Goal: Communication & Community: Answer question/provide support

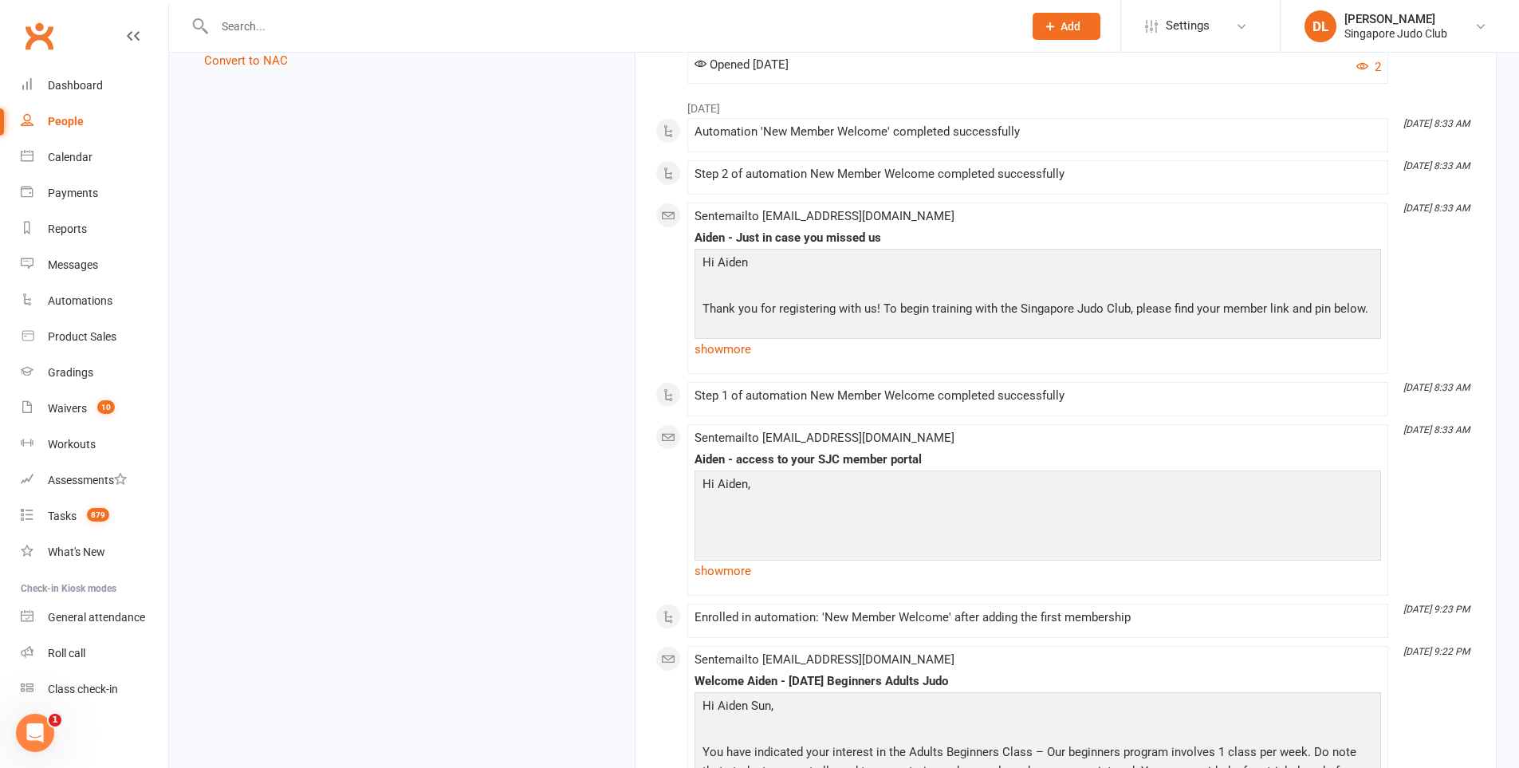
scroll to position [1847, 0]
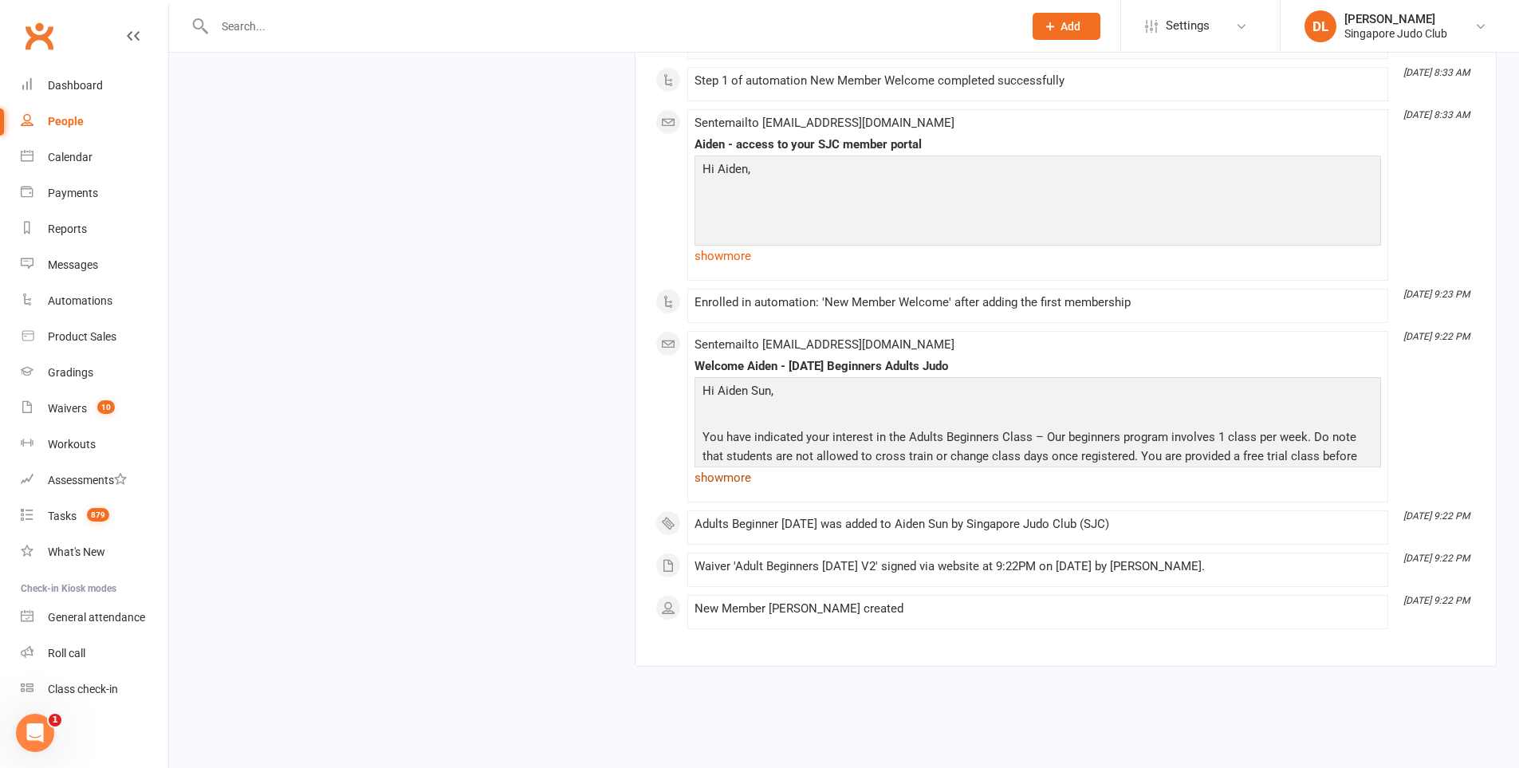
click at [747, 467] on link "show more" at bounding box center [1038, 478] width 687 height 22
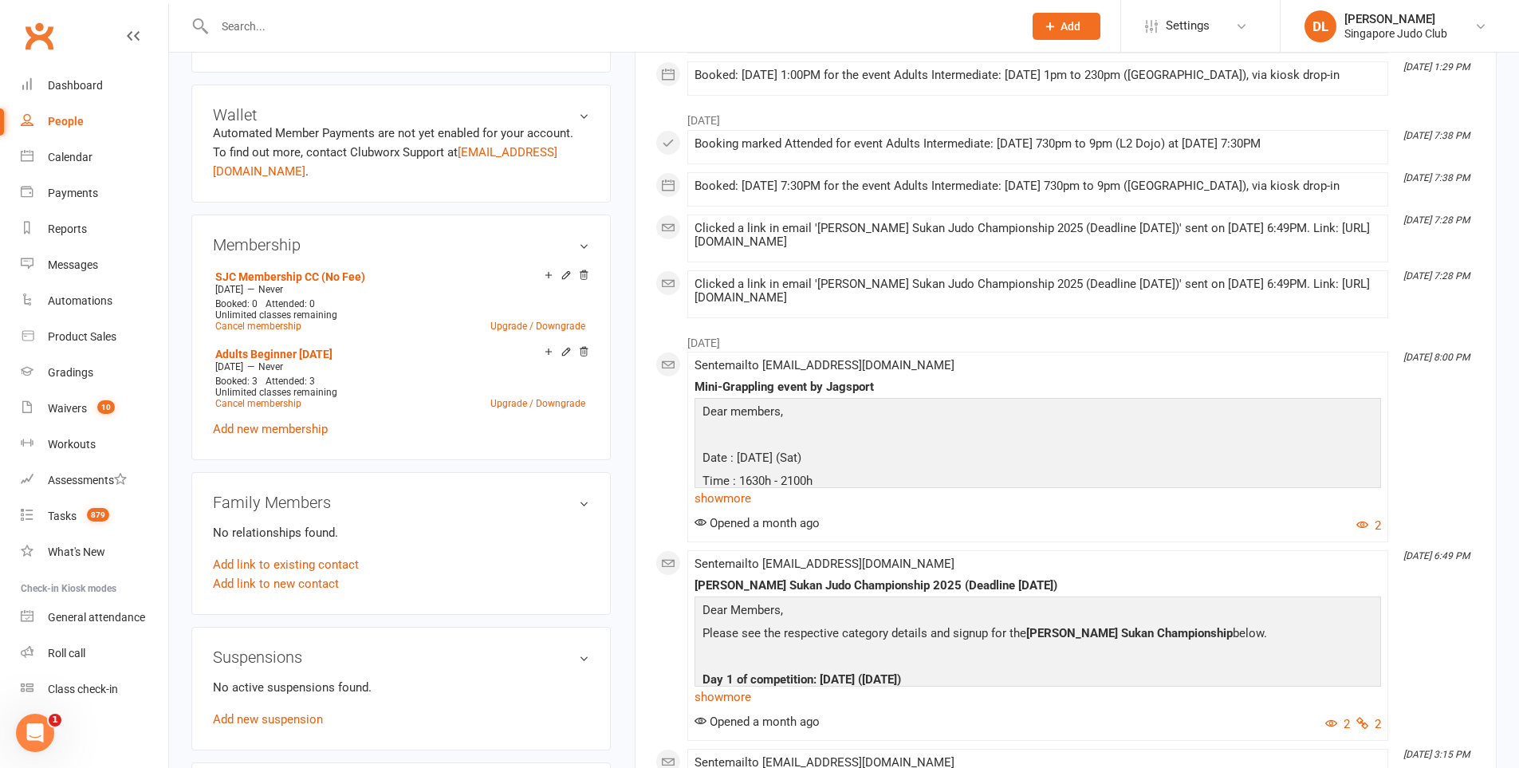
scroll to position [558, 0]
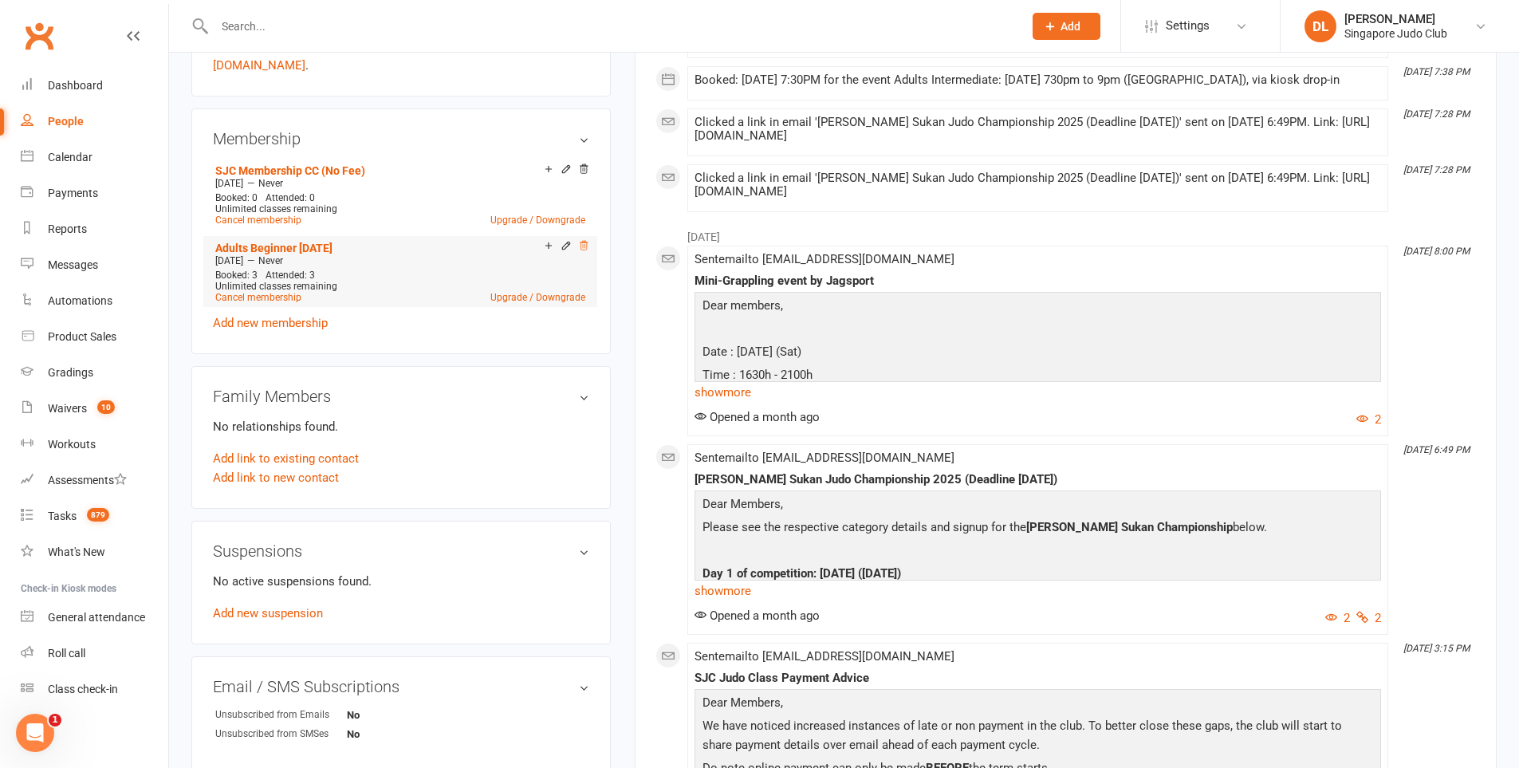
click at [586, 240] on icon at bounding box center [583, 245] width 11 height 11
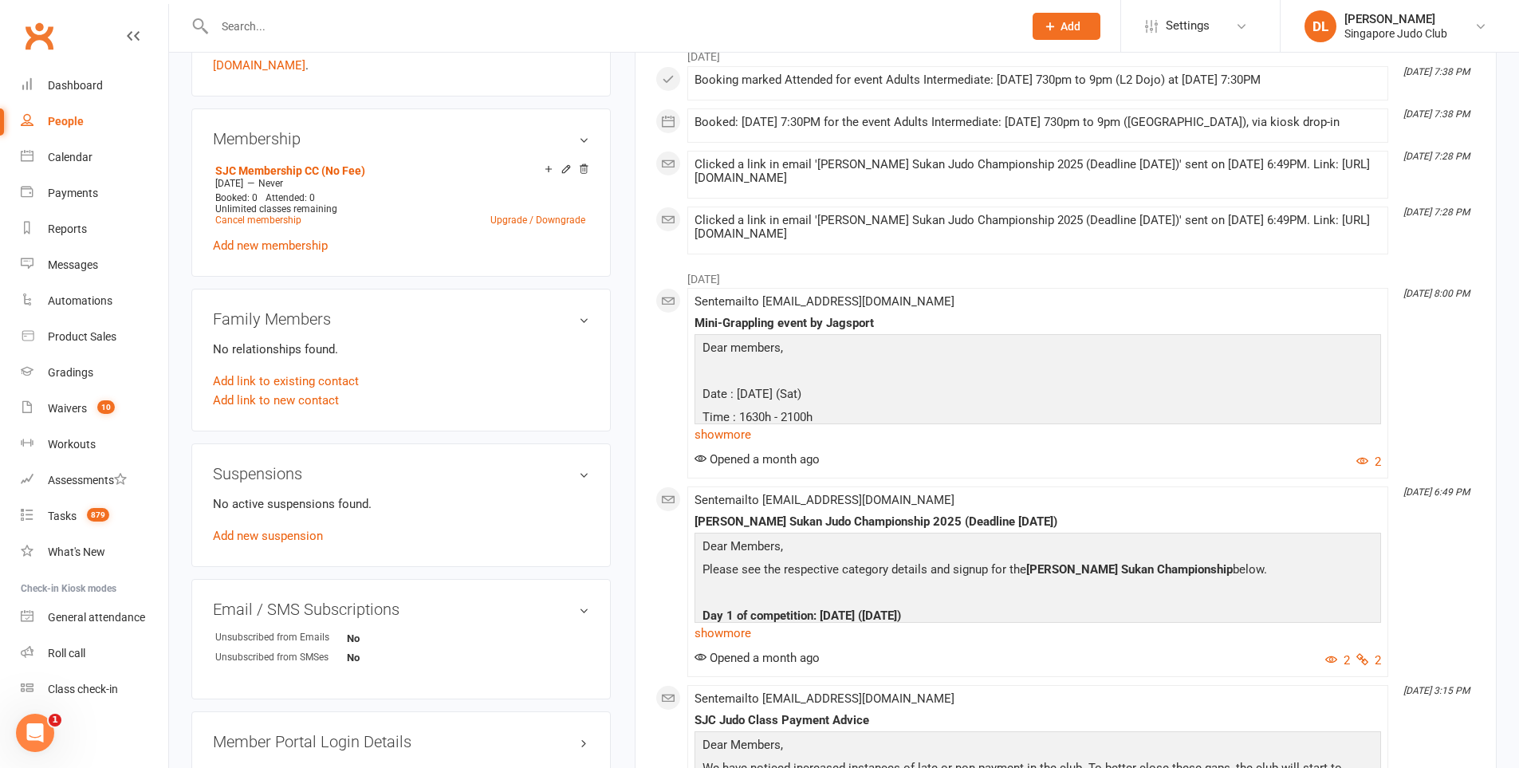
click at [454, 130] on h3 "Membership" at bounding box center [401, 139] width 376 height 18
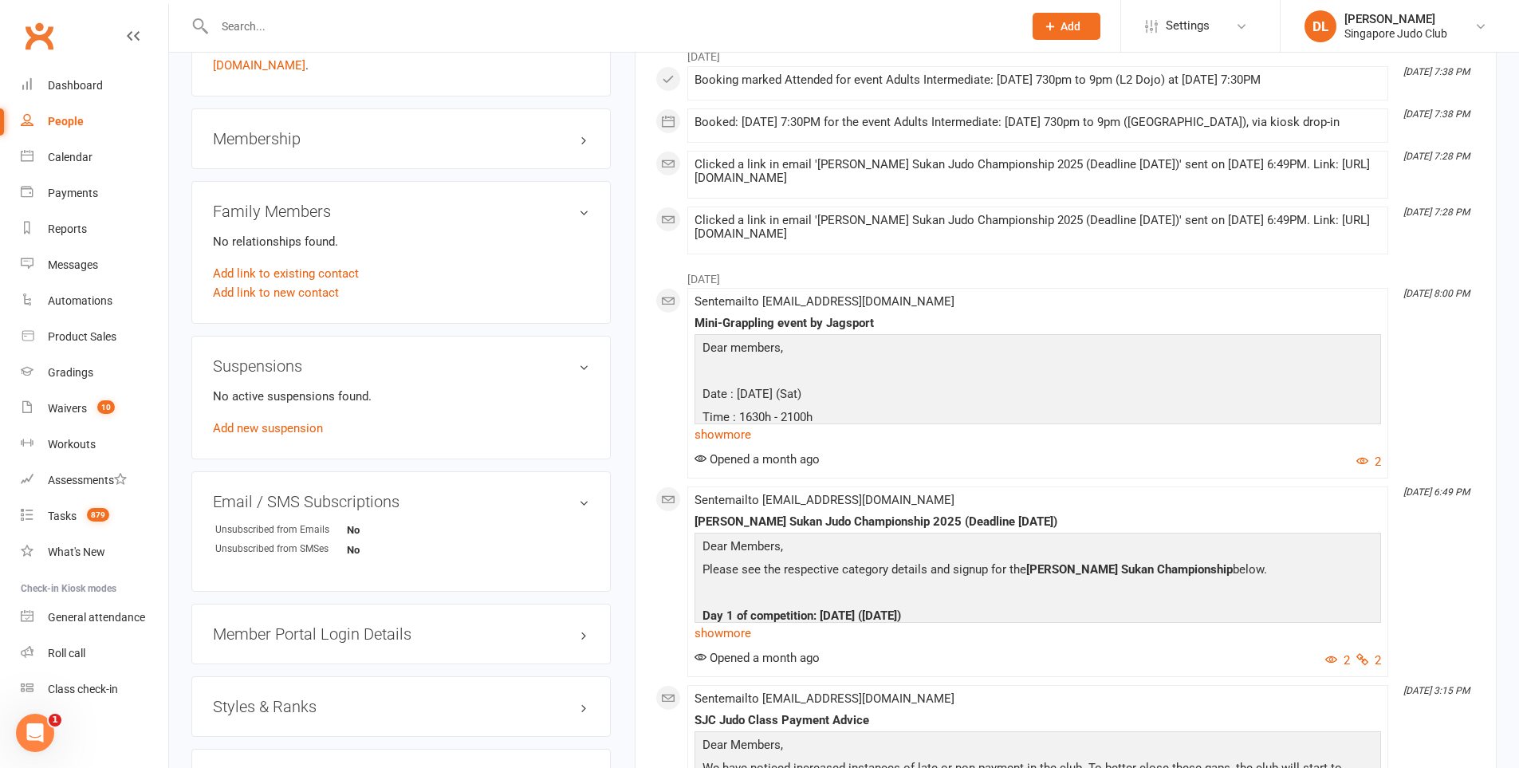
click at [454, 130] on h3 "Membership" at bounding box center [401, 139] width 376 height 18
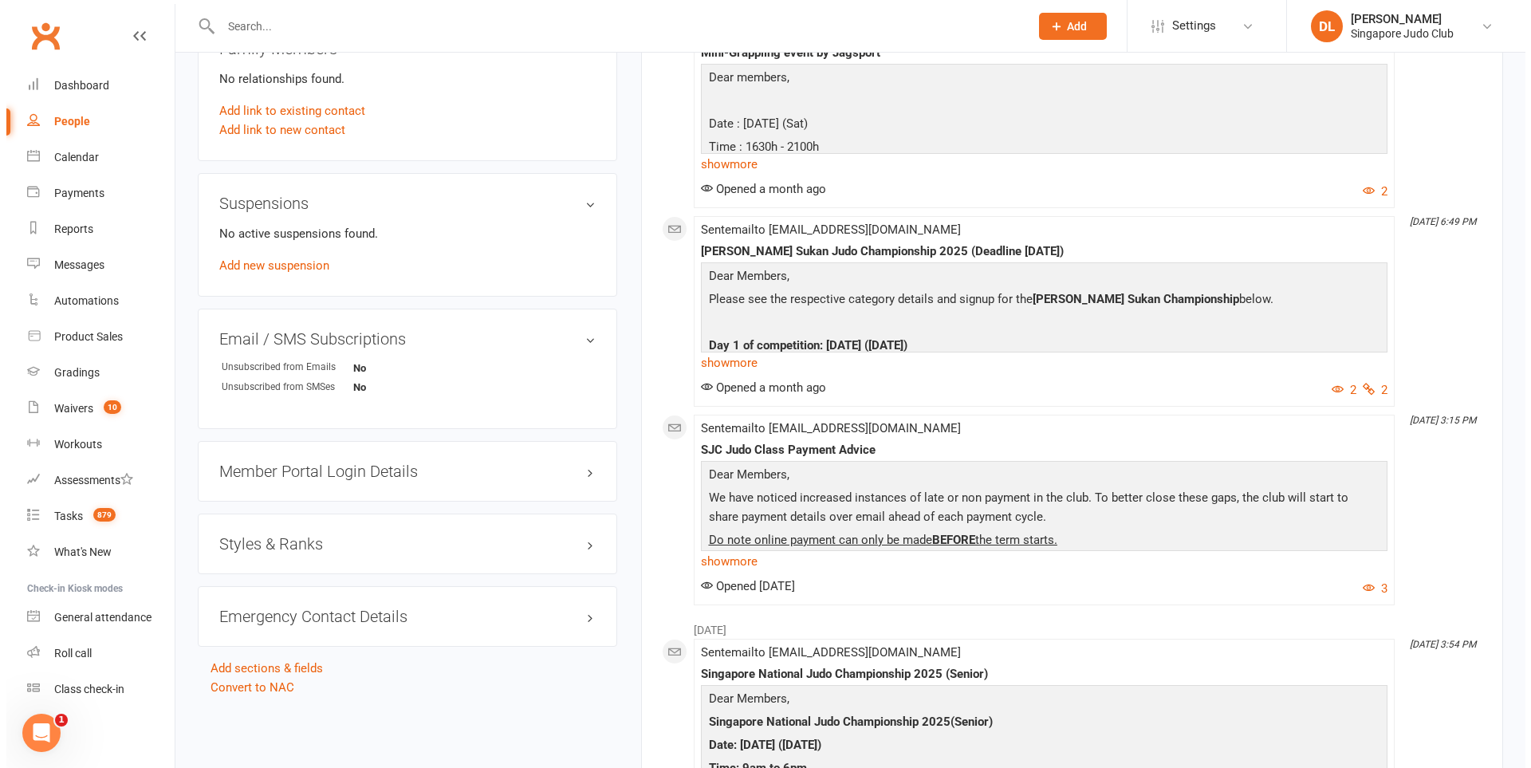
scroll to position [877, 0]
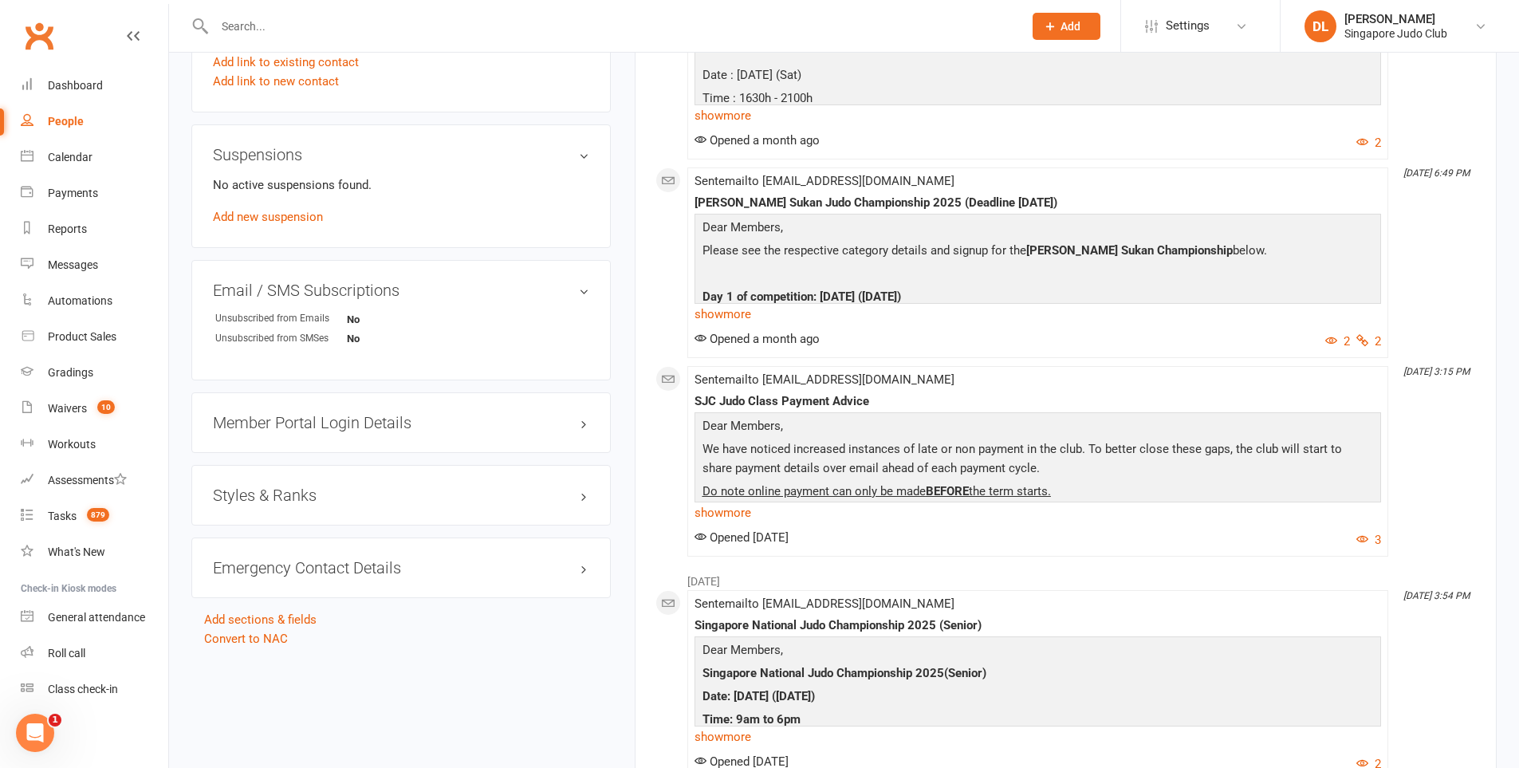
click at [349, 414] on h3 "Member Portal Login Details" at bounding box center [401, 423] width 376 height 18
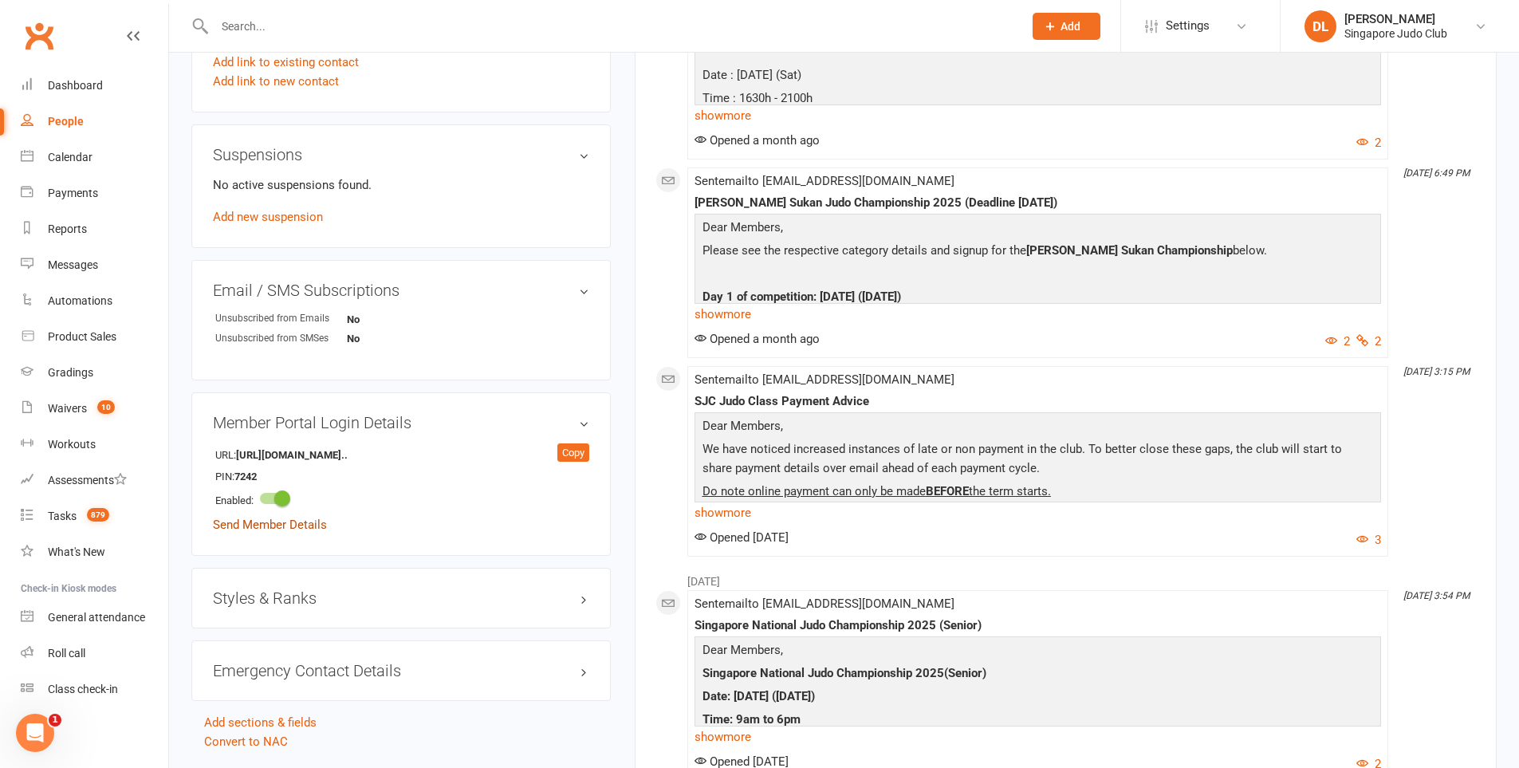
click at [310, 518] on link "Send Member Details" at bounding box center [270, 525] width 114 height 14
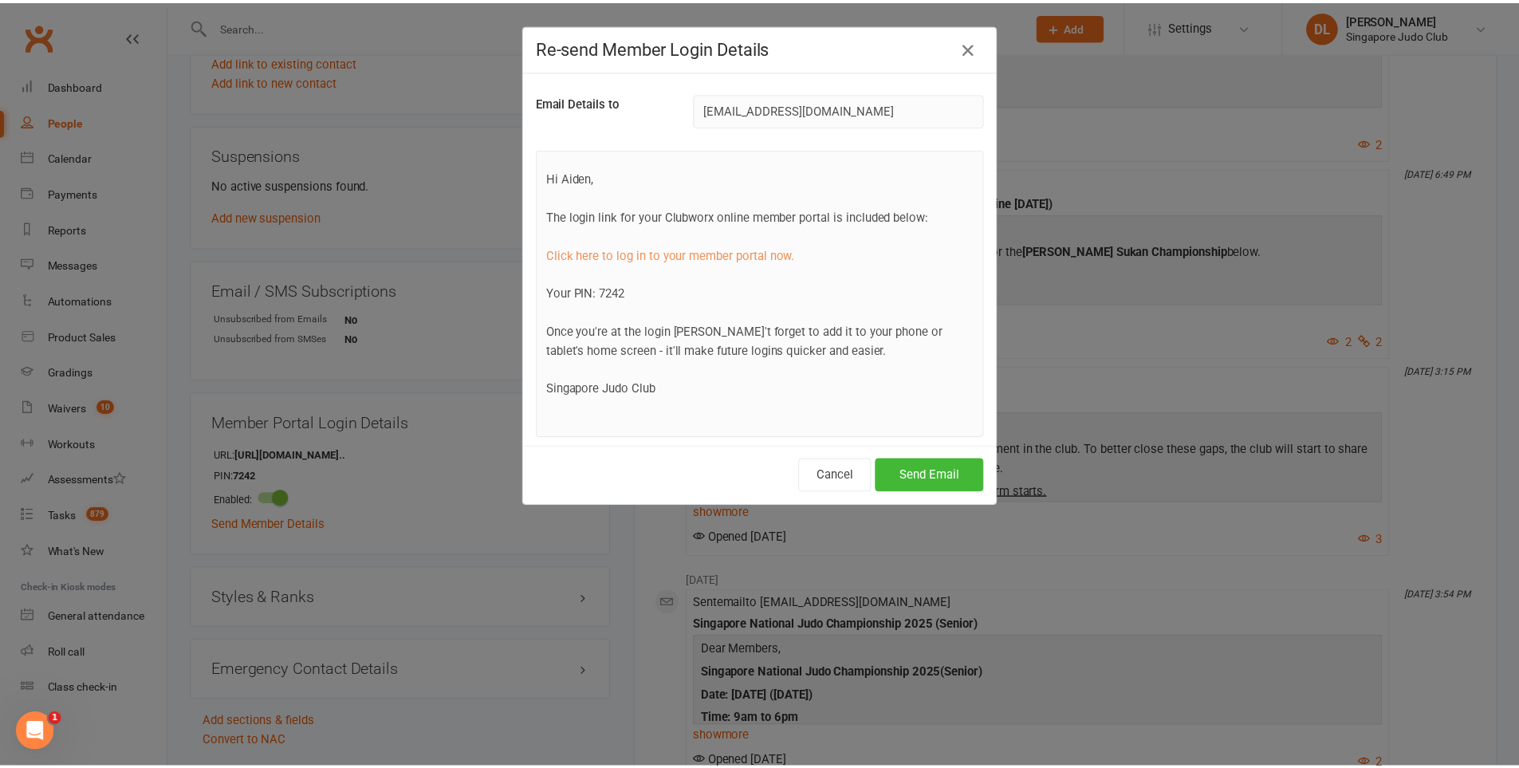
scroll to position [73, 0]
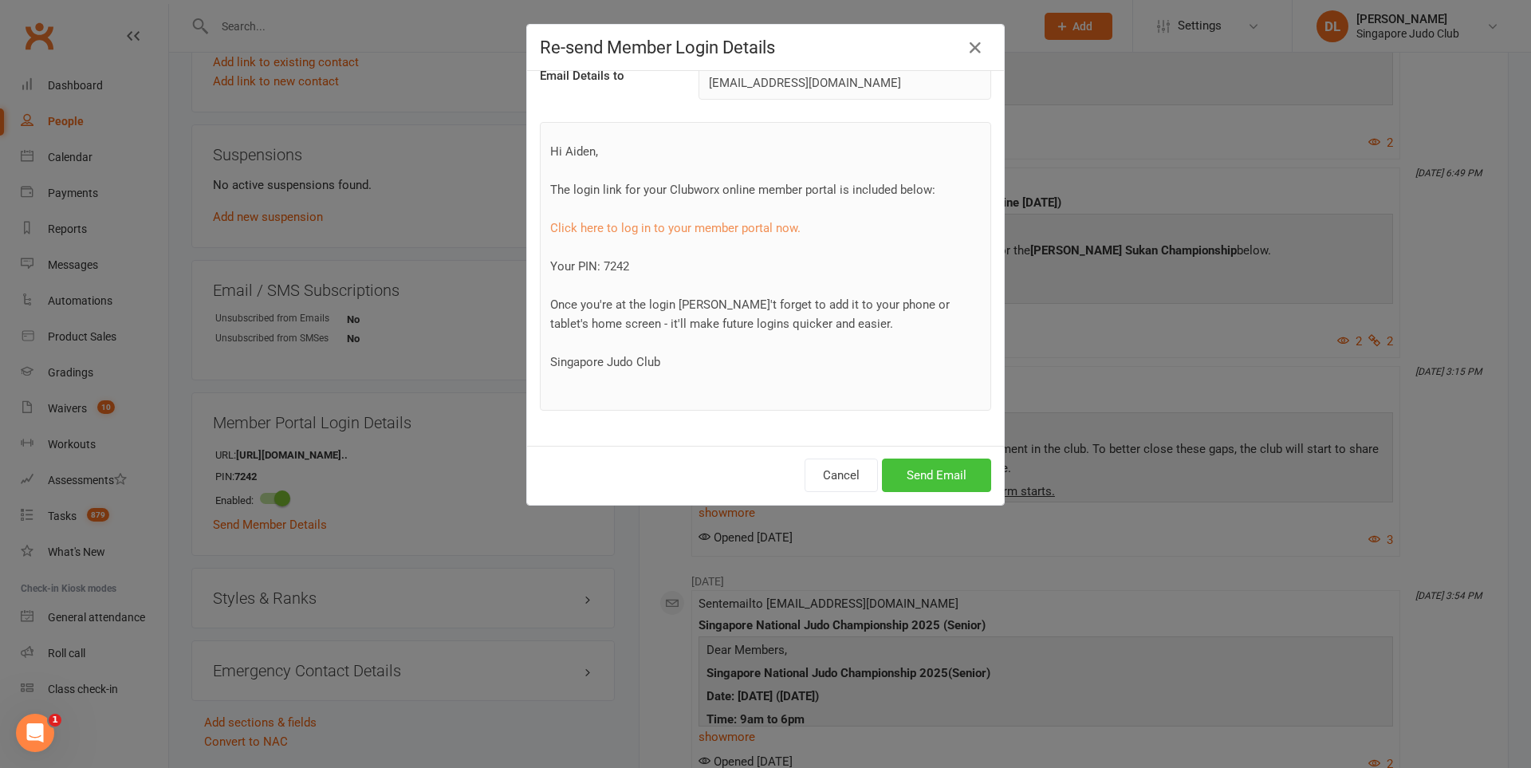
click at [924, 482] on button "Send Email" at bounding box center [936, 475] width 109 height 33
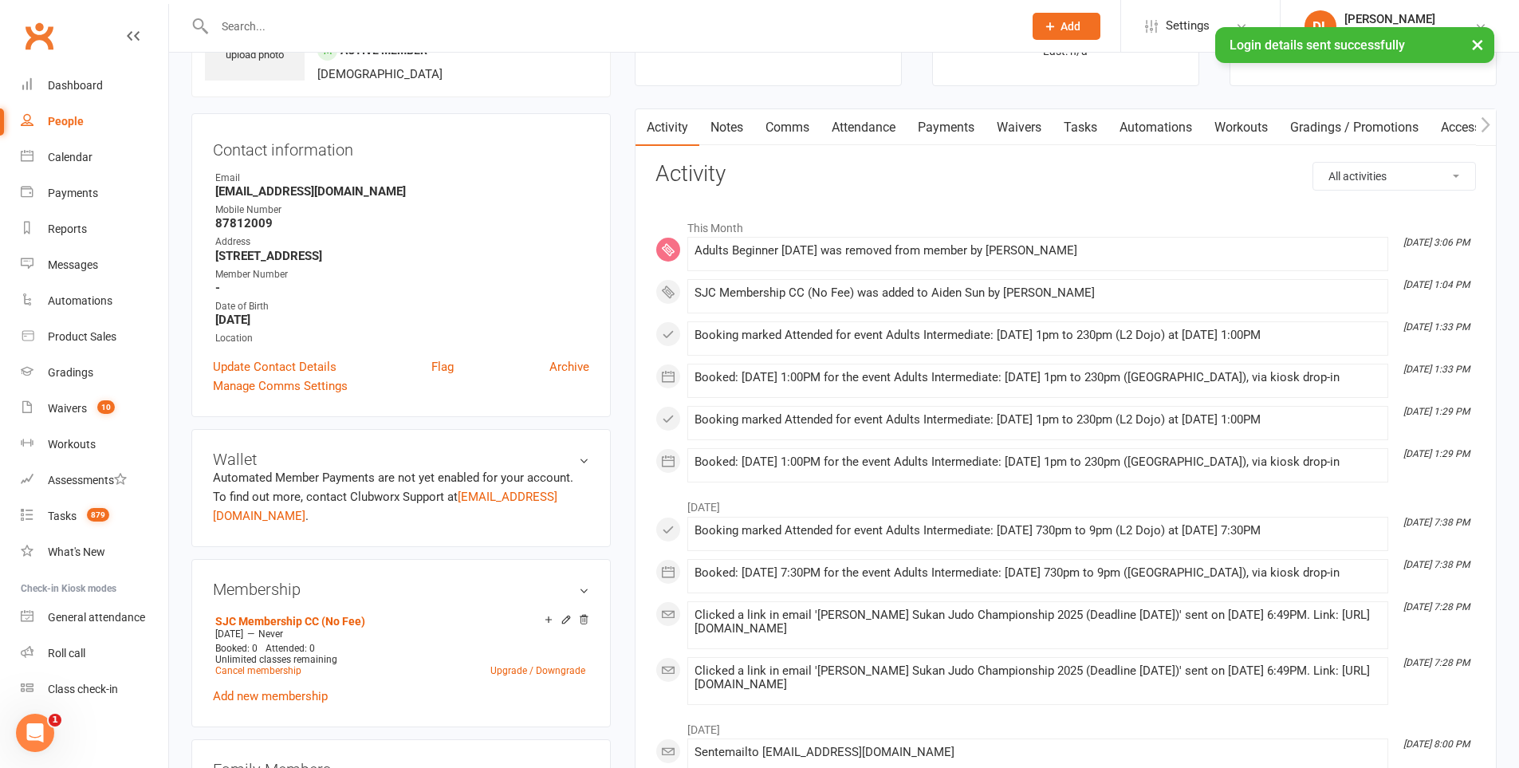
scroll to position [0, 0]
